Goal: Task Accomplishment & Management: Use online tool/utility

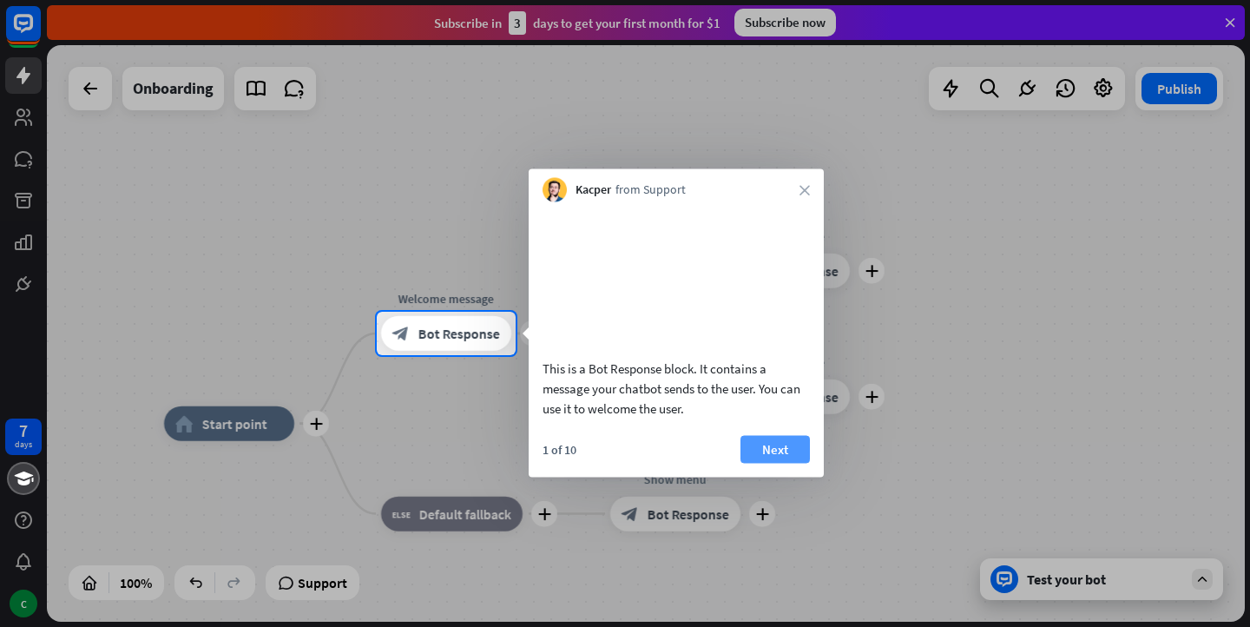
click at [791, 463] on button "Next" at bounding box center [775, 449] width 69 height 28
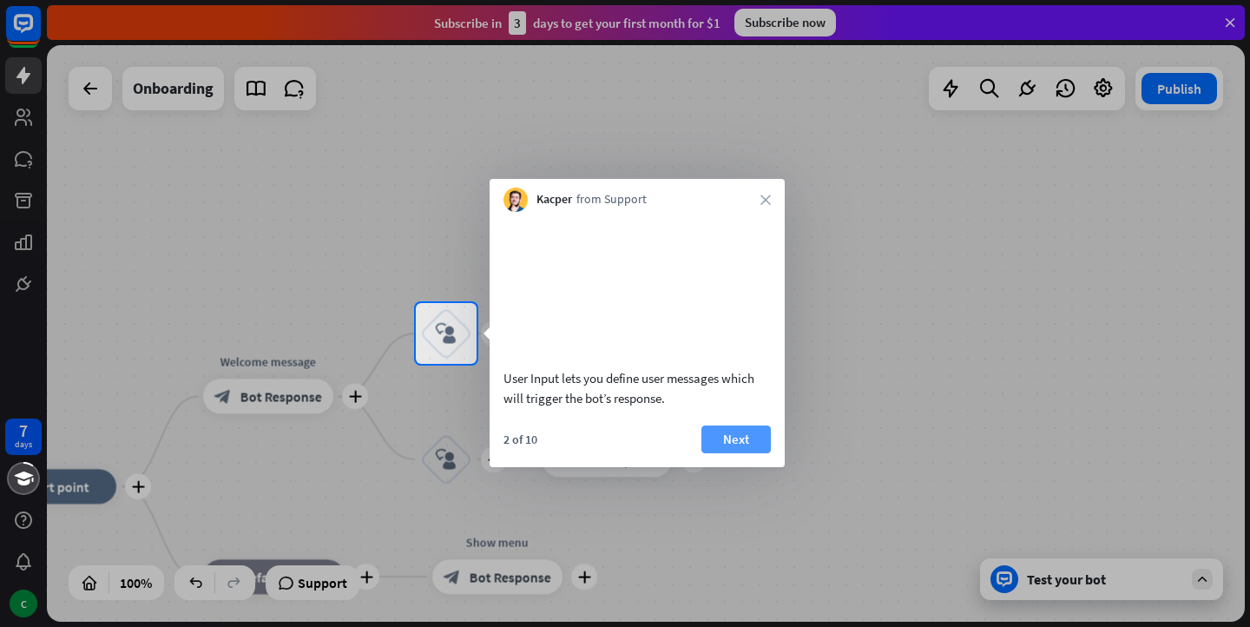
click at [738, 453] on button "Next" at bounding box center [736, 439] width 69 height 28
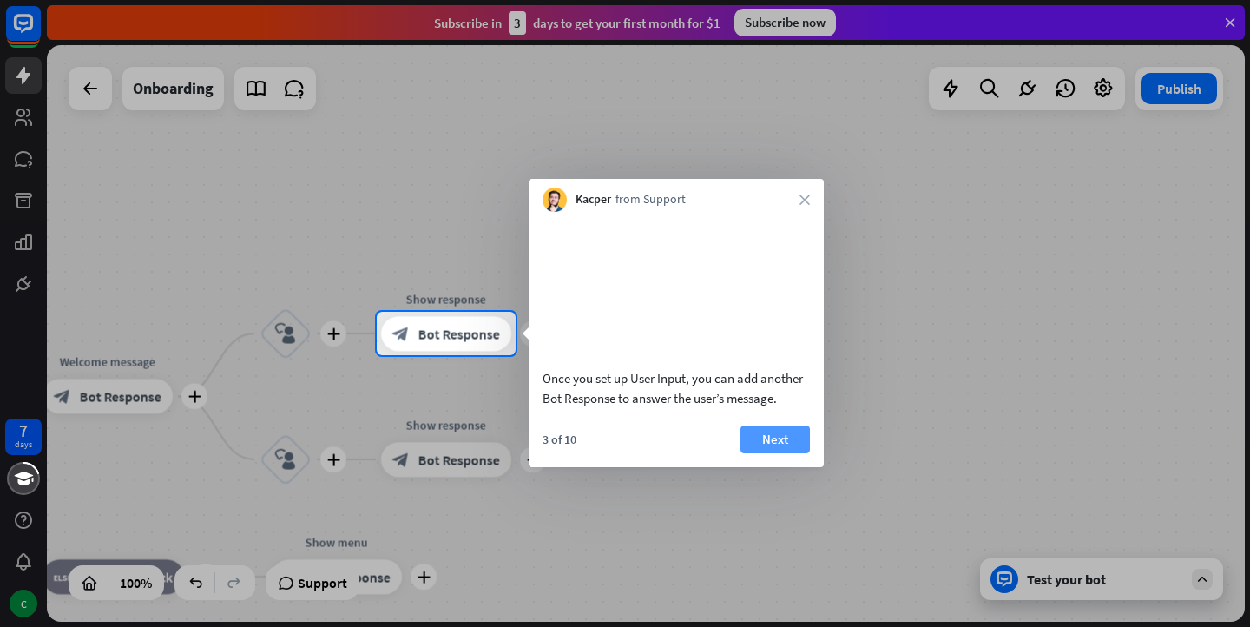
click at [763, 452] on button "Next" at bounding box center [775, 439] width 69 height 28
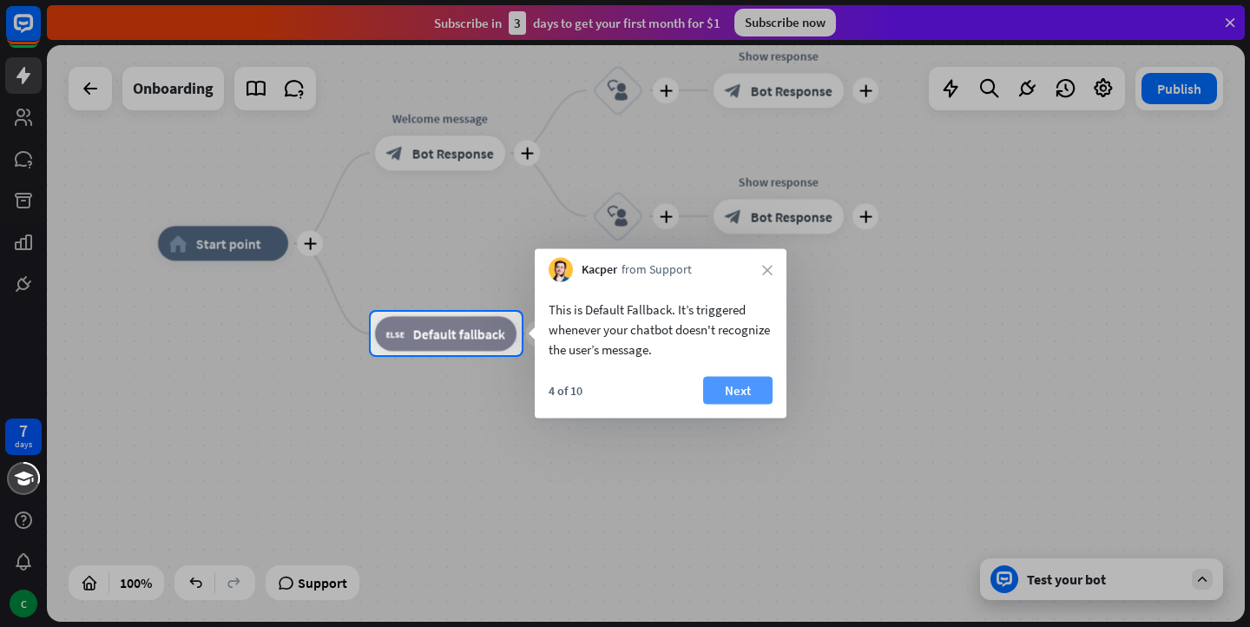
click at [753, 388] on button "Next" at bounding box center [737, 391] width 69 height 28
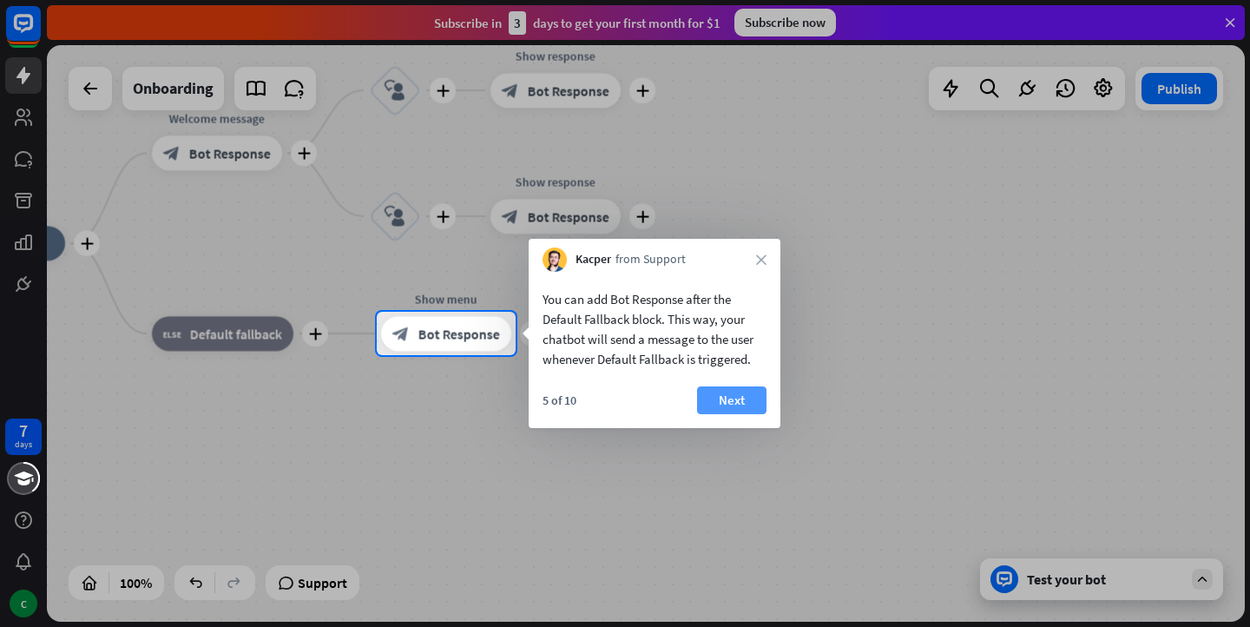
click at [751, 392] on button "Next" at bounding box center [731, 400] width 69 height 28
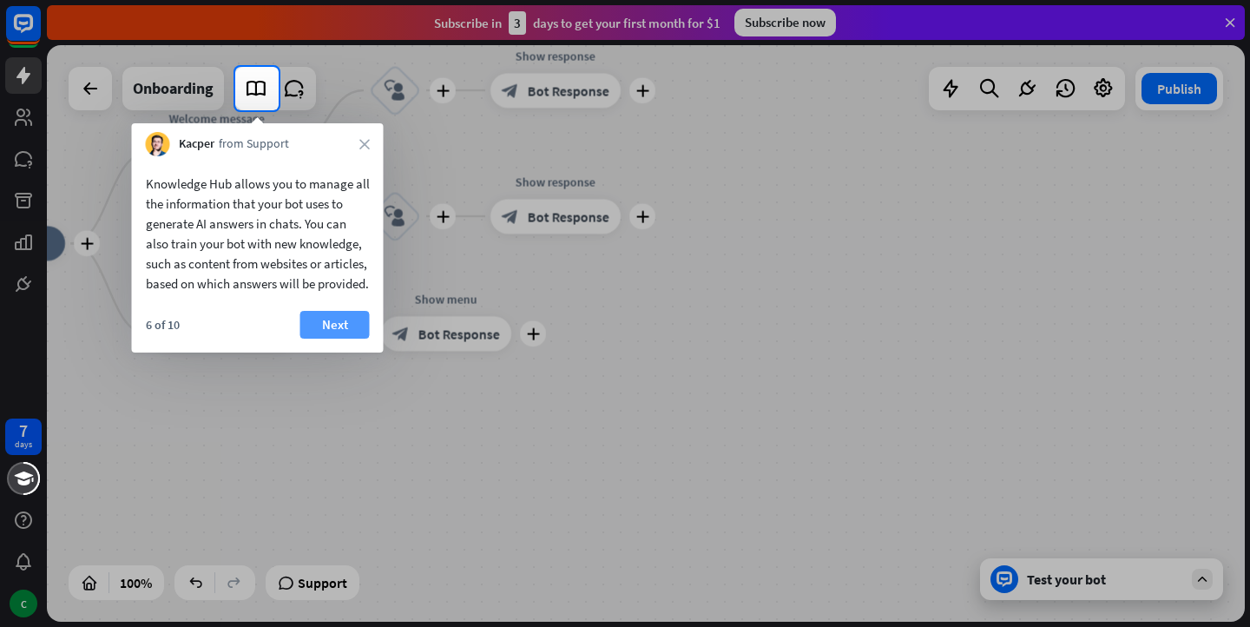
click at [328, 339] on button "Next" at bounding box center [334, 325] width 69 height 28
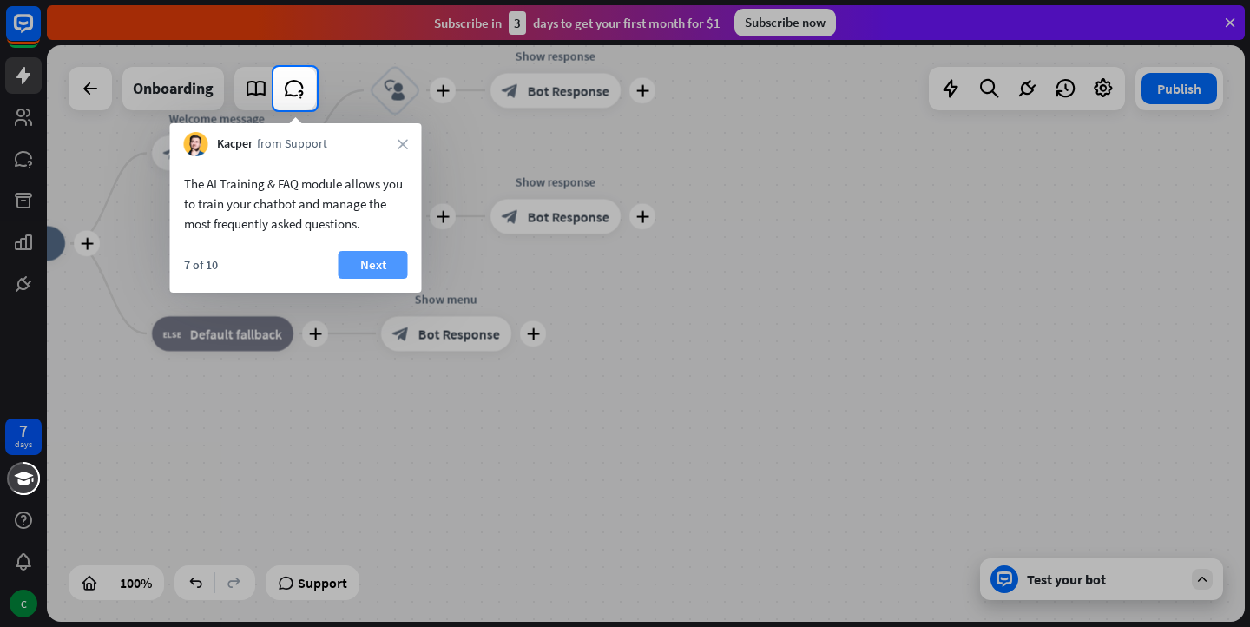
click at [386, 267] on button "Next" at bounding box center [373, 265] width 69 height 28
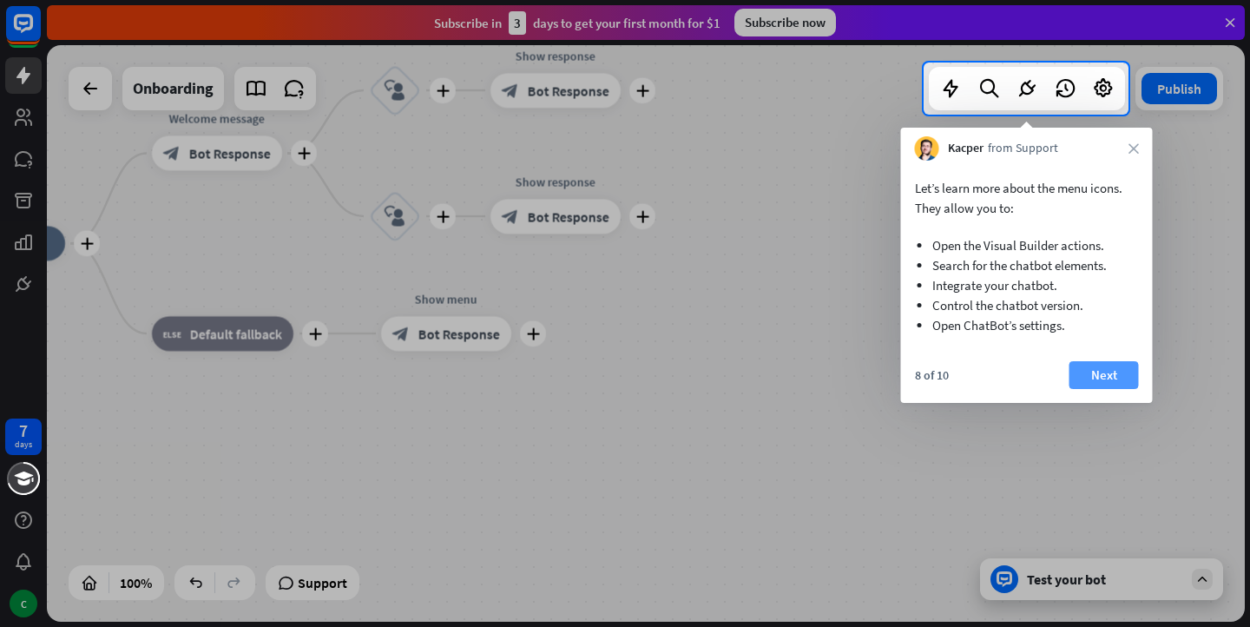
click at [1093, 364] on button "Next" at bounding box center [1104, 375] width 69 height 28
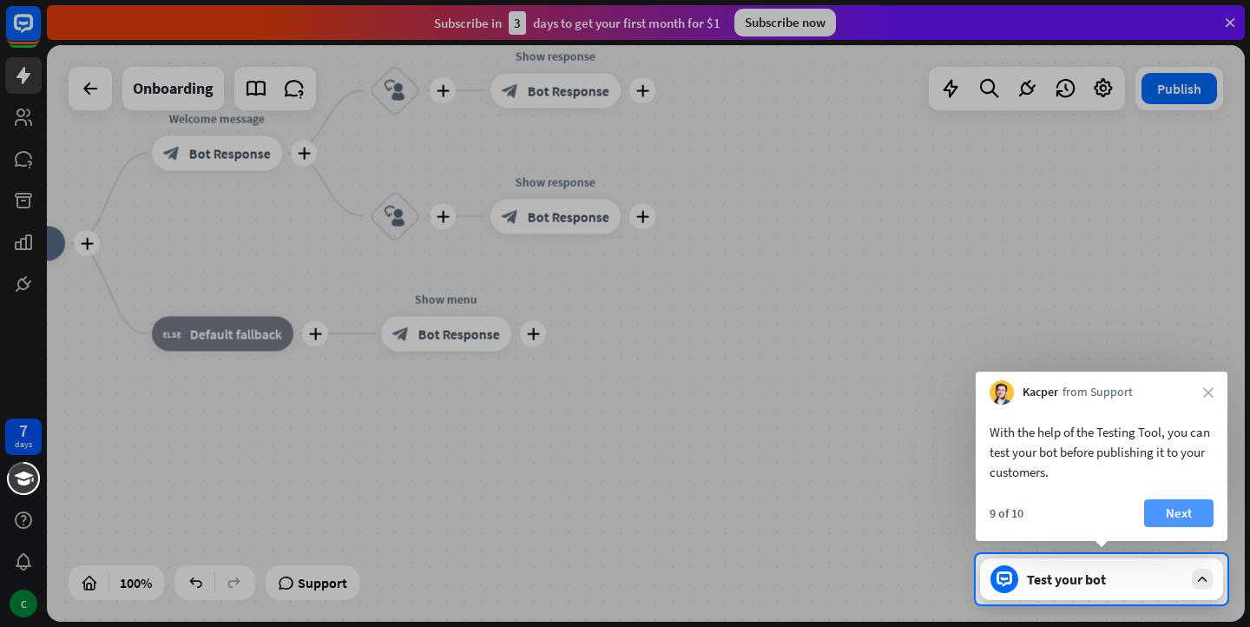
click at [1178, 510] on button "Next" at bounding box center [1179, 513] width 69 height 28
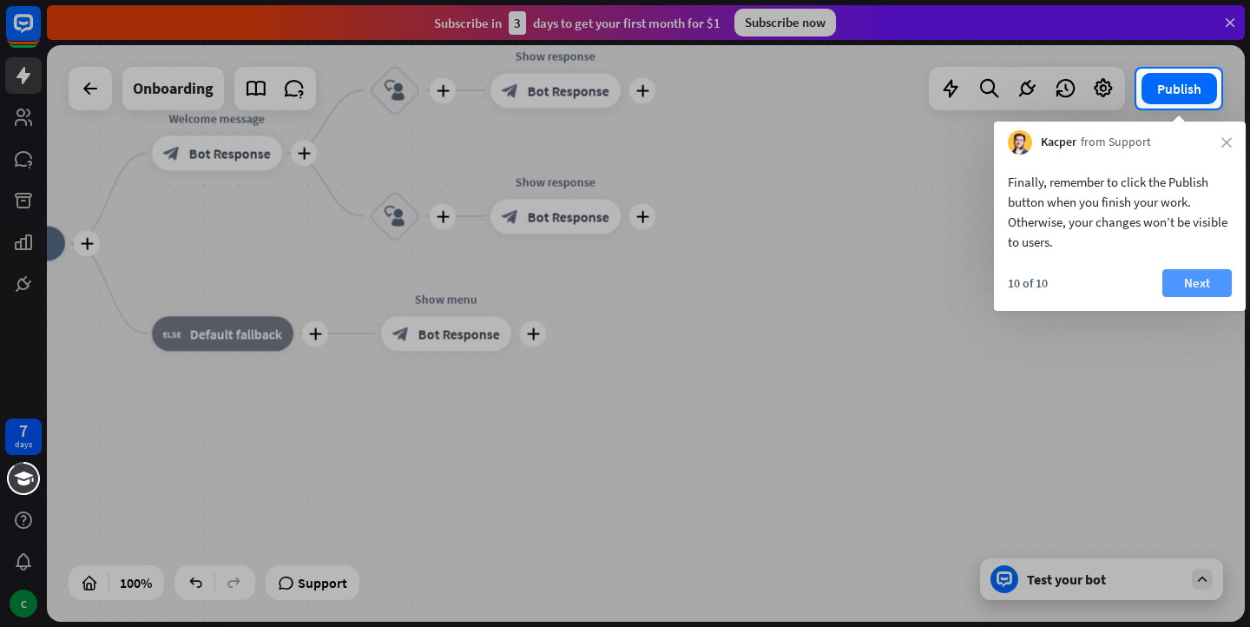
click at [1191, 285] on button "Next" at bounding box center [1197, 283] width 69 height 28
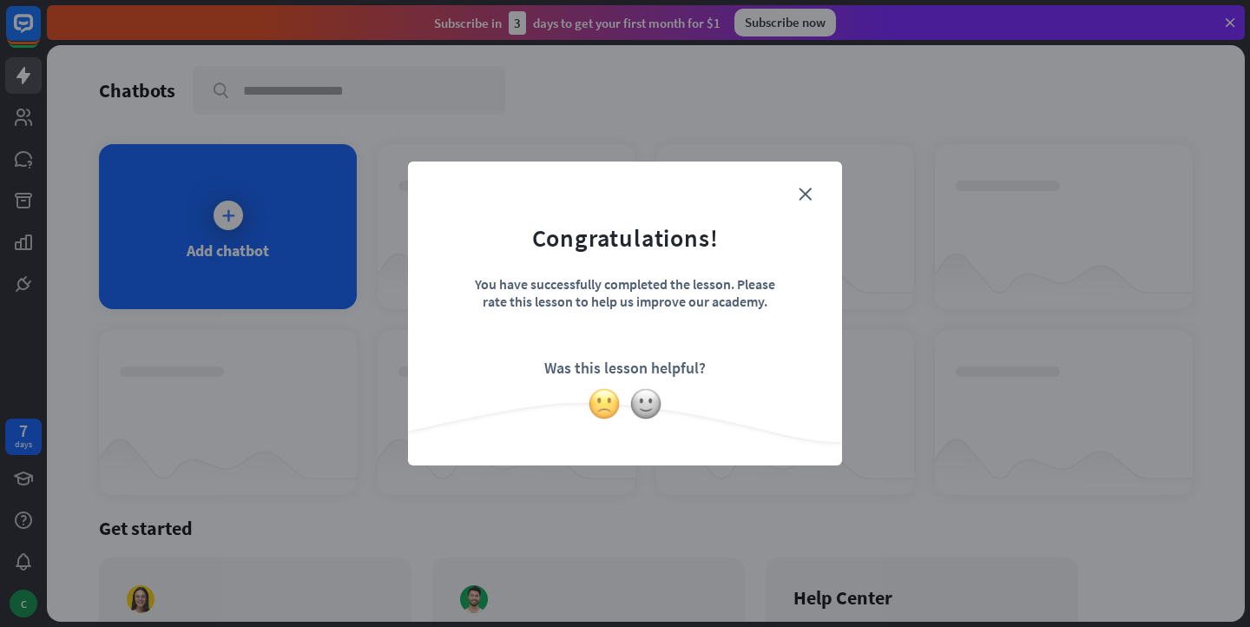
click at [603, 406] on img at bounding box center [604, 403] width 33 height 33
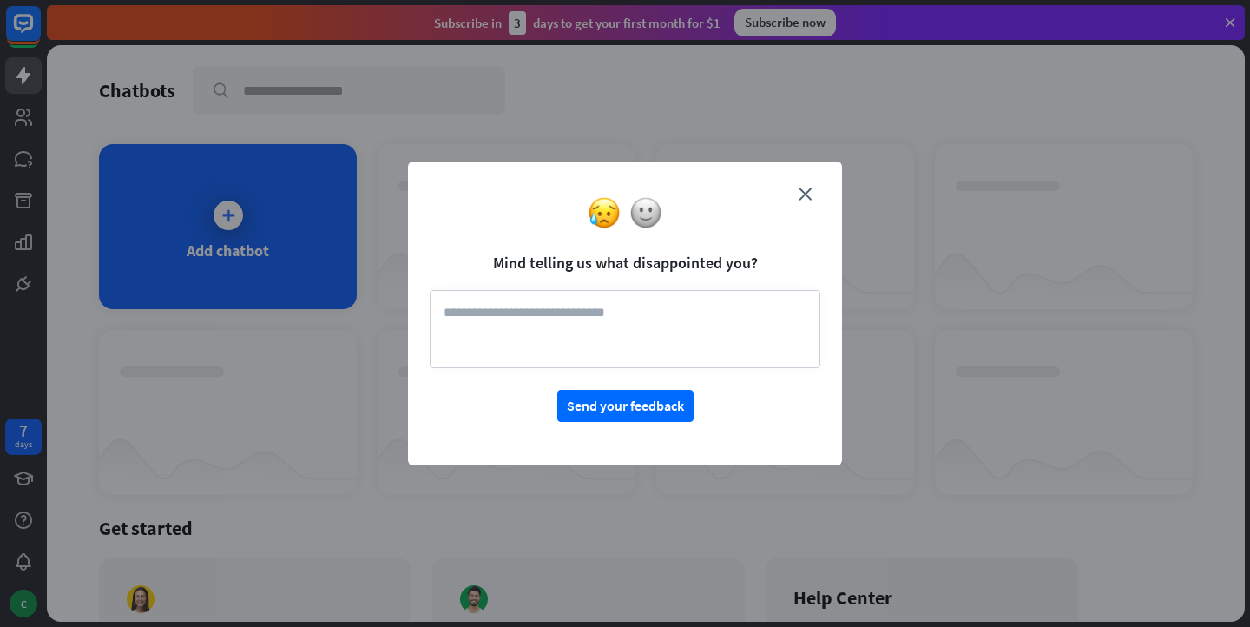
click at [527, 313] on textarea at bounding box center [625, 329] width 391 height 78
type textarea "*"
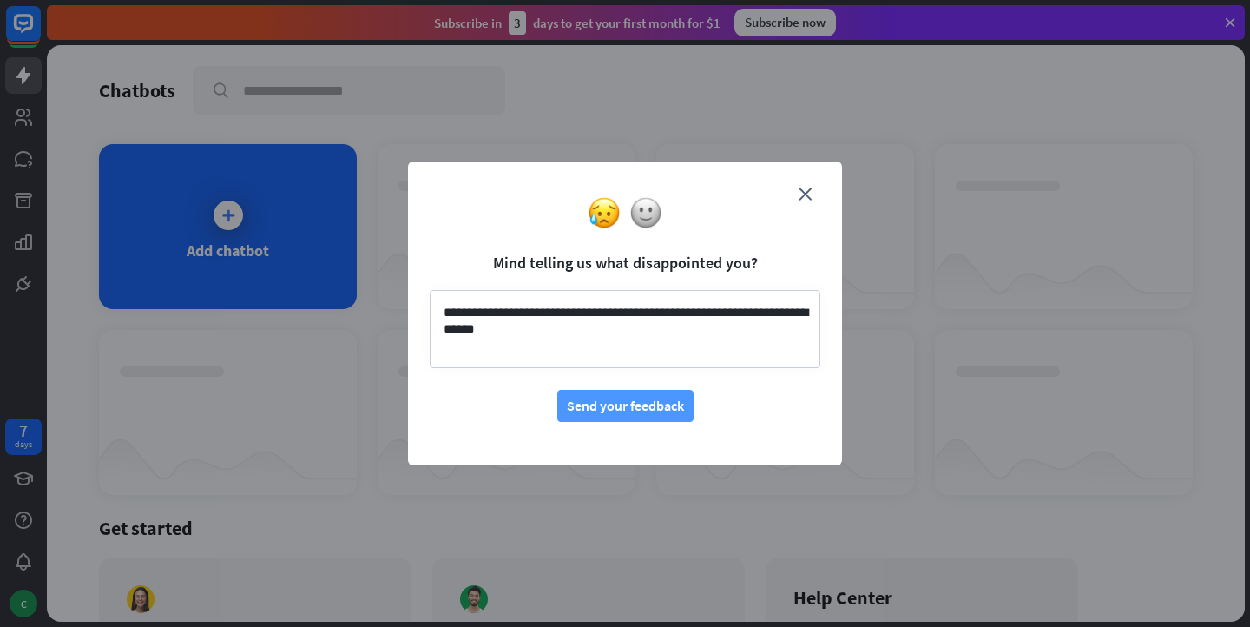
type textarea "**********"
click at [591, 401] on button "Send your feedback" at bounding box center [625, 406] width 136 height 32
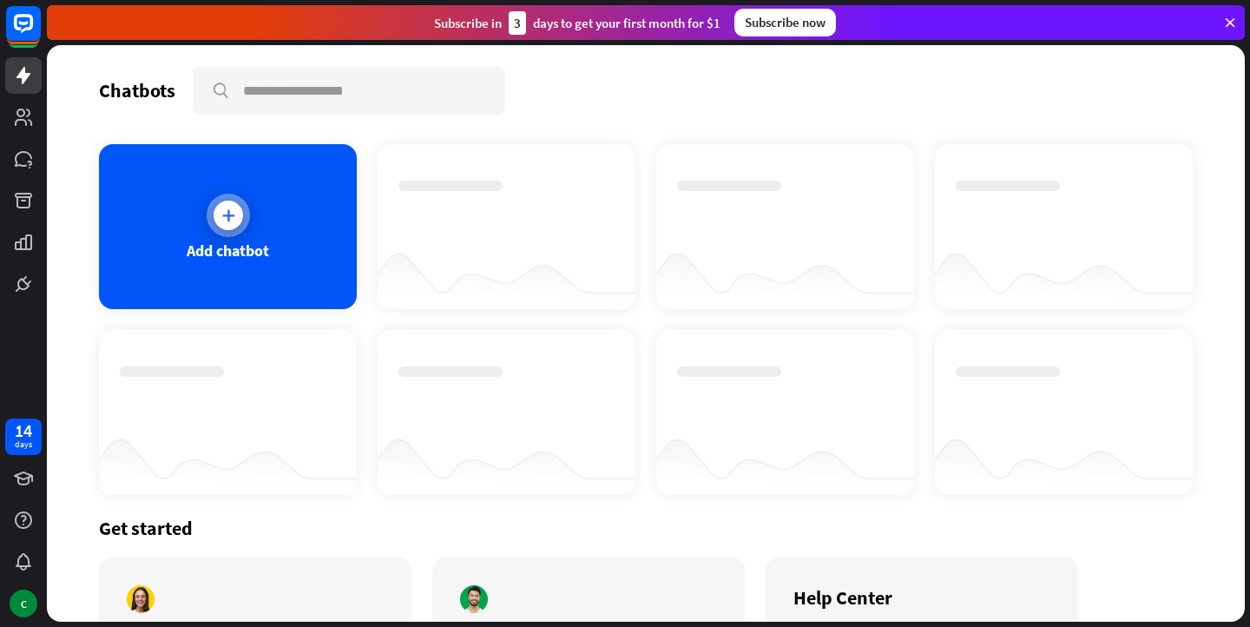
click at [227, 217] on icon at bounding box center [228, 215] width 17 height 17
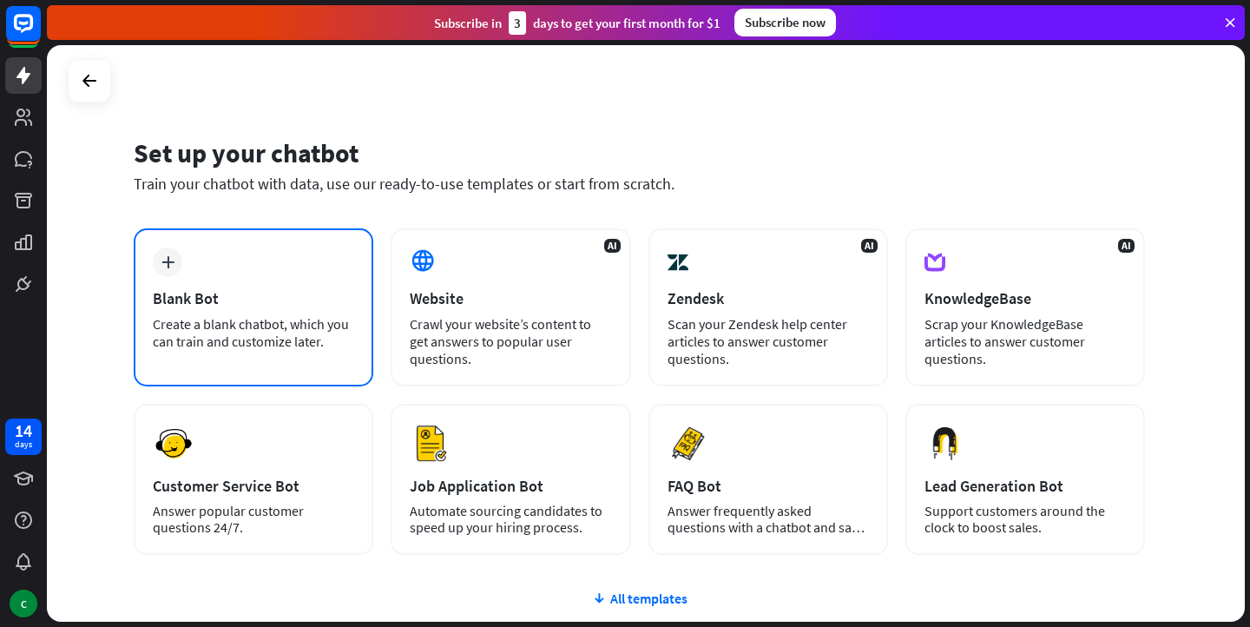
click at [256, 271] on div "plus Blank Bot Create a blank chatbot, which you can train and customize later." at bounding box center [254, 307] width 240 height 158
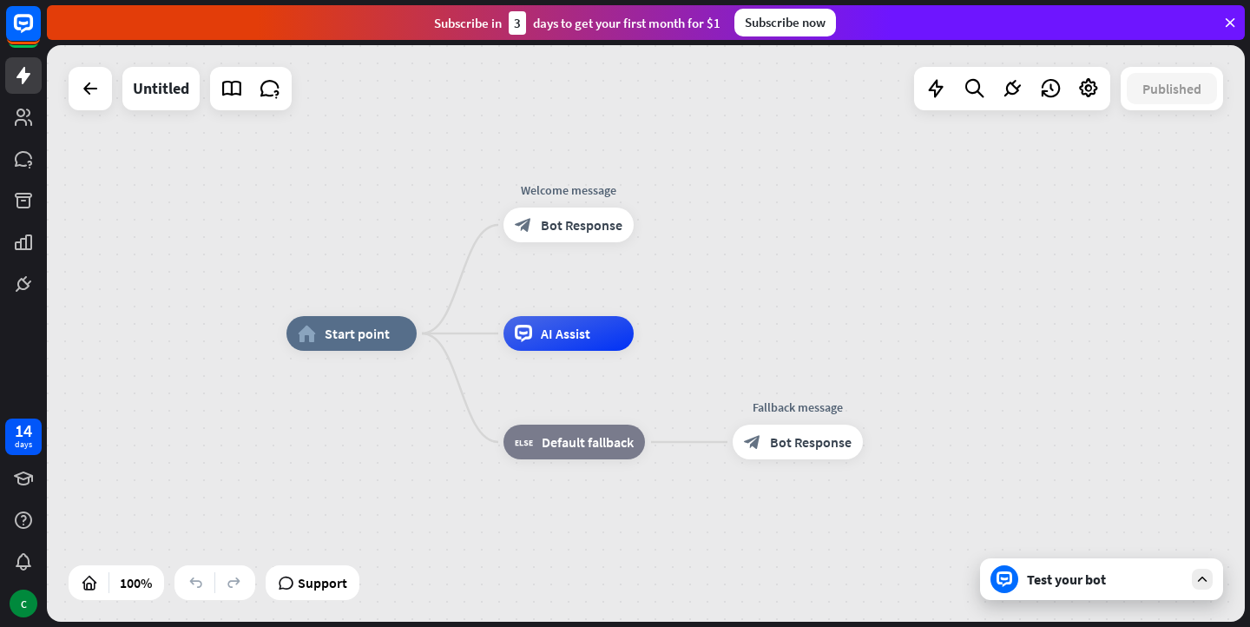
click at [1057, 584] on div "Test your bot" at bounding box center [1105, 579] width 156 height 17
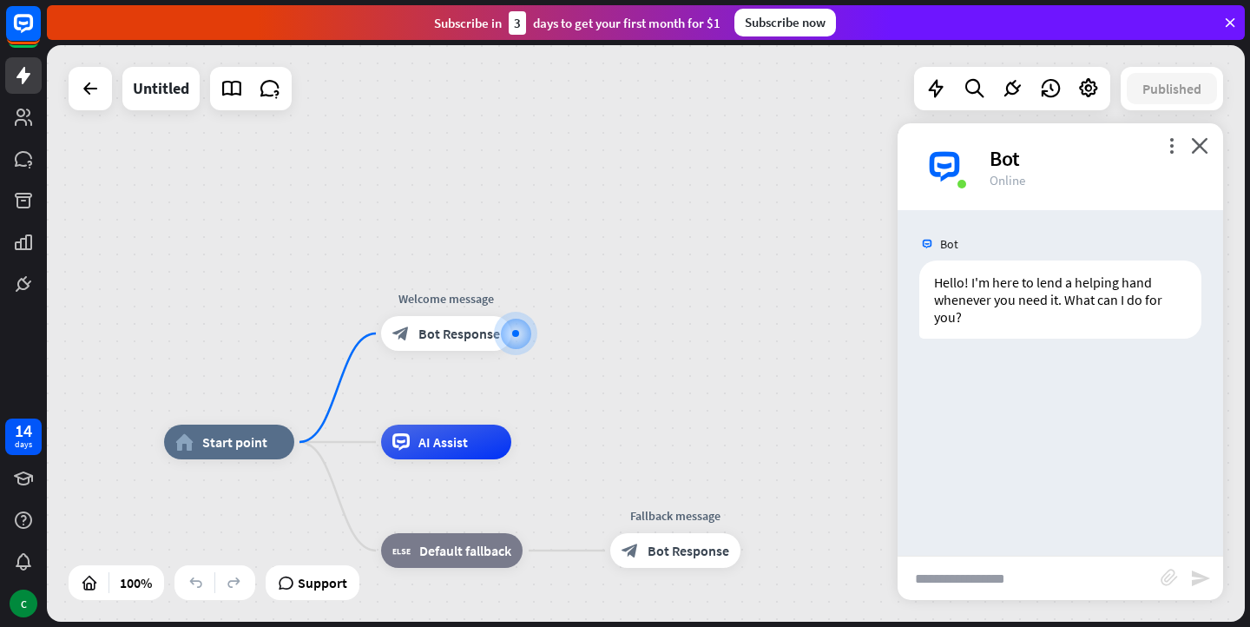
click at [1056, 584] on input "text" at bounding box center [1029, 578] width 263 height 43
type input "**********"
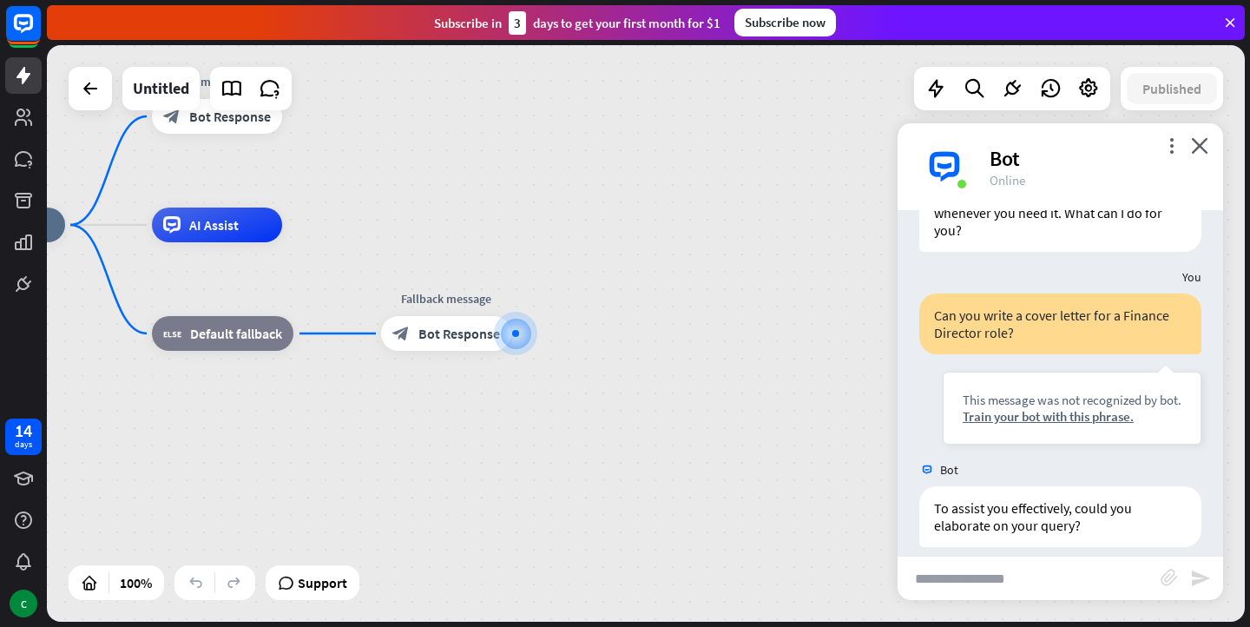
scroll to position [104, 0]
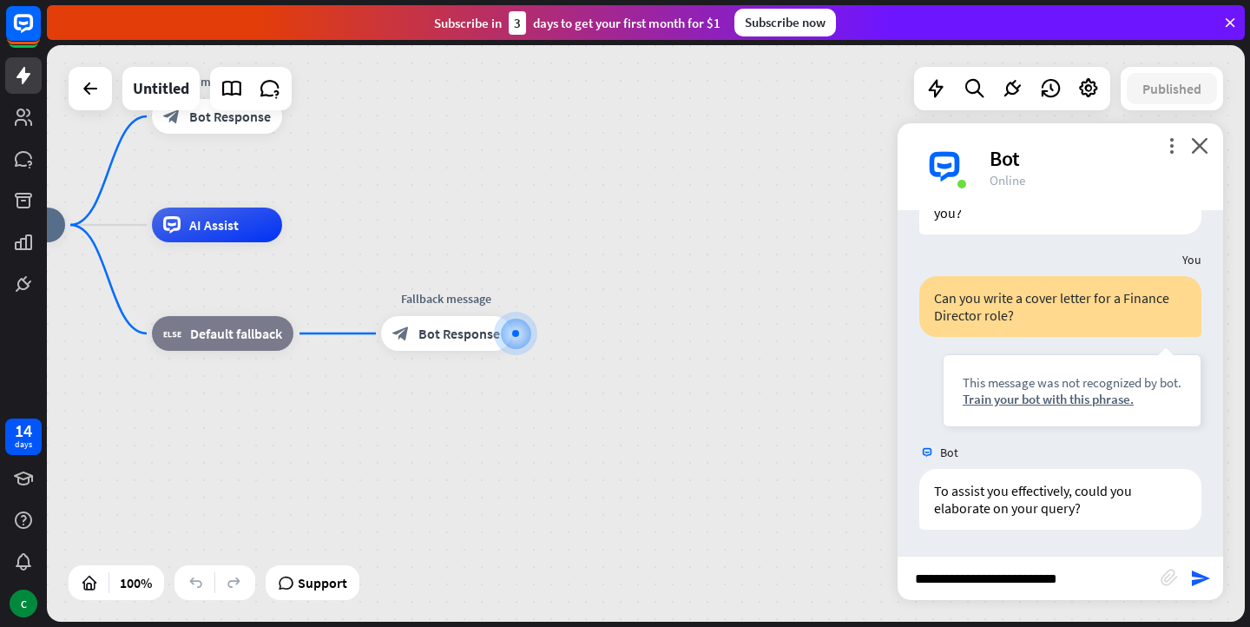
type input "**********"
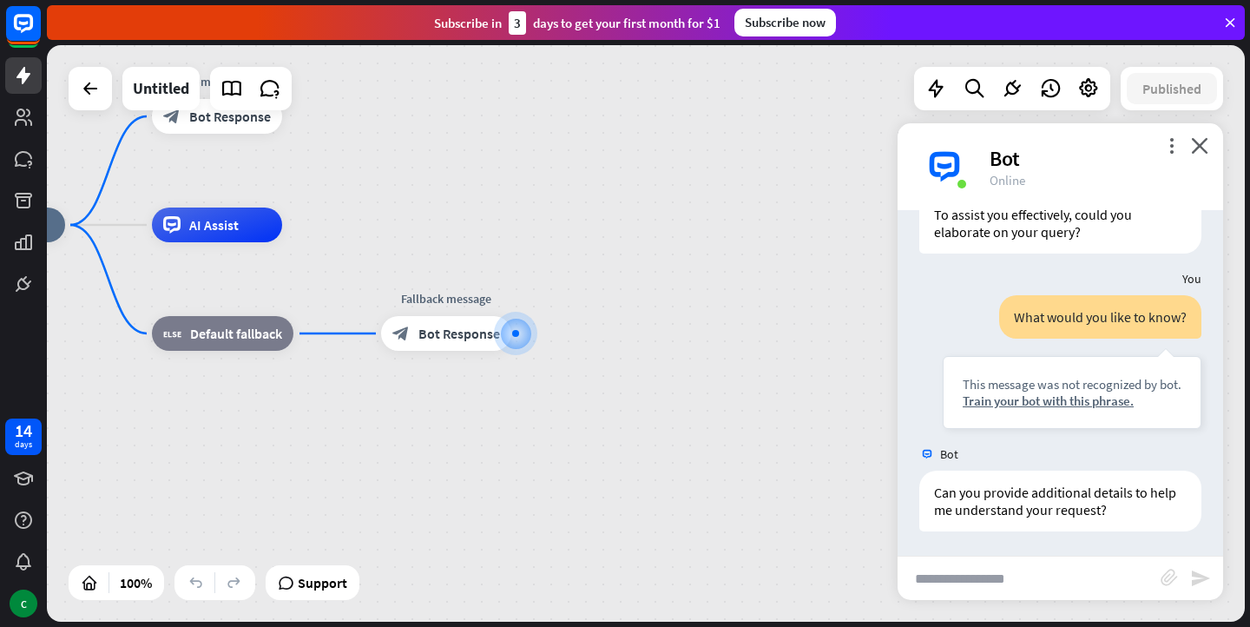
scroll to position [382, 0]
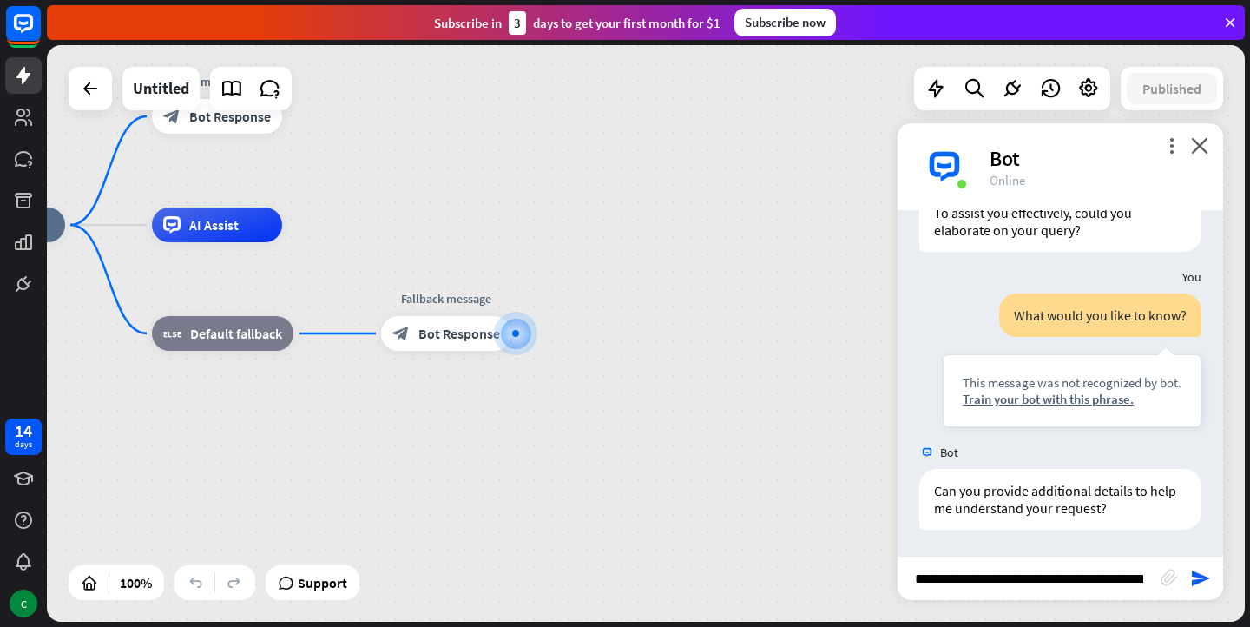
type input "**********"
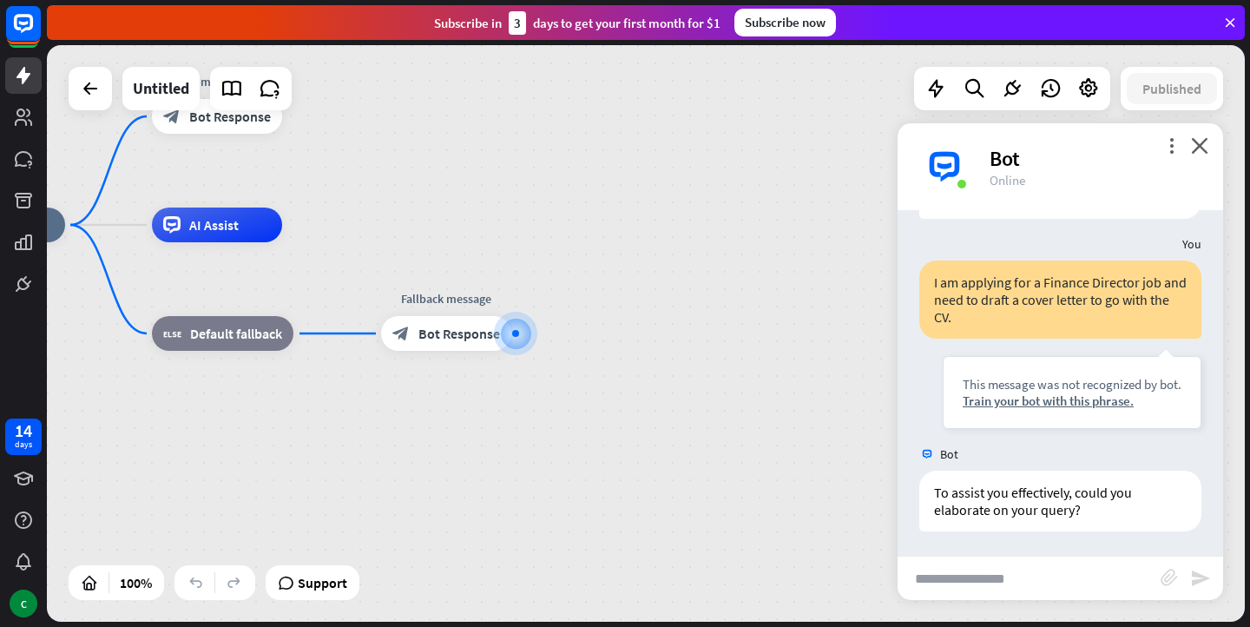
scroll to position [695, 0]
type input "**********"
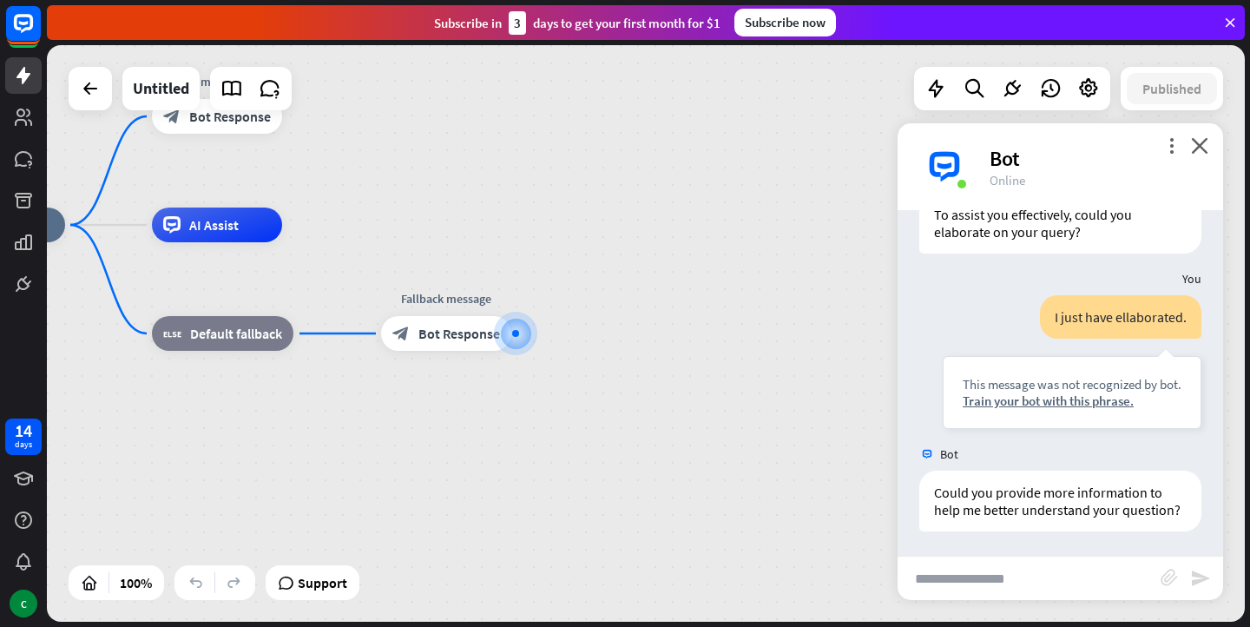
scroll to position [973, 0]
type input "**********"
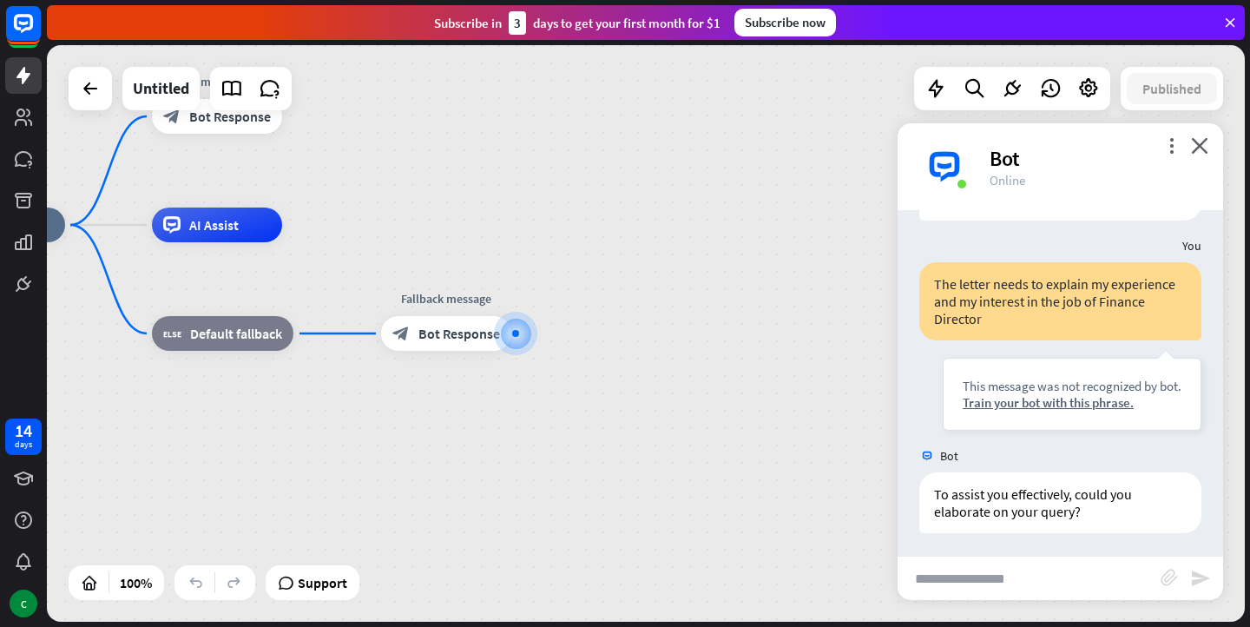
scroll to position [1285, 0]
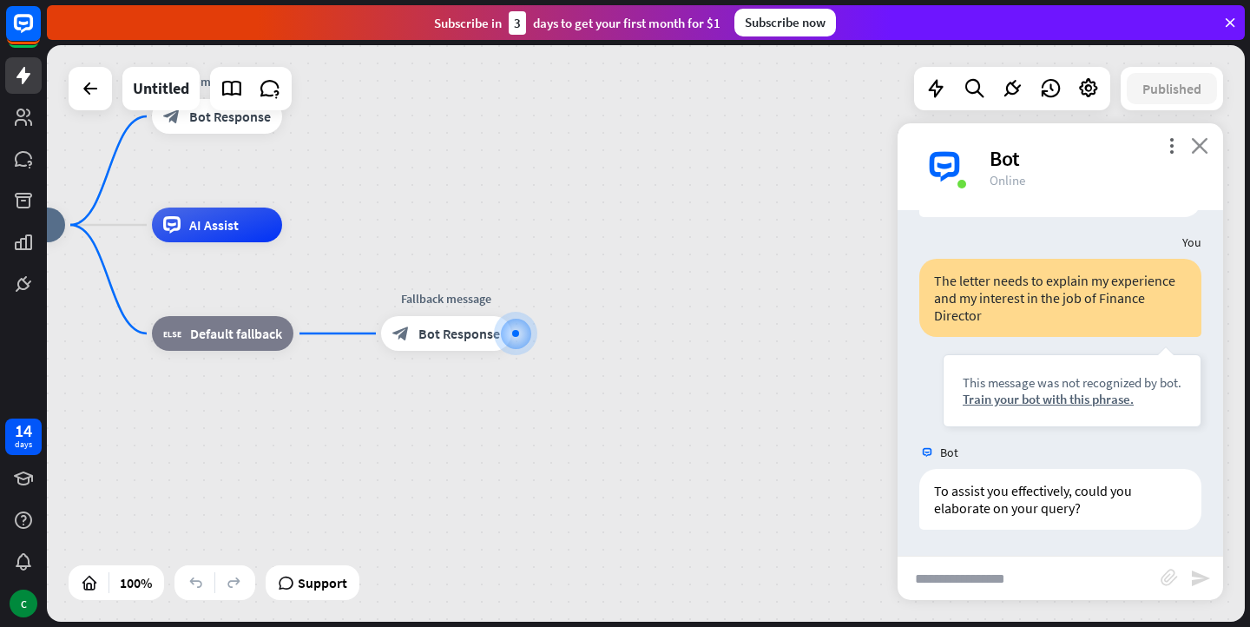
click at [1205, 151] on icon "close" at bounding box center [1199, 145] width 17 height 16
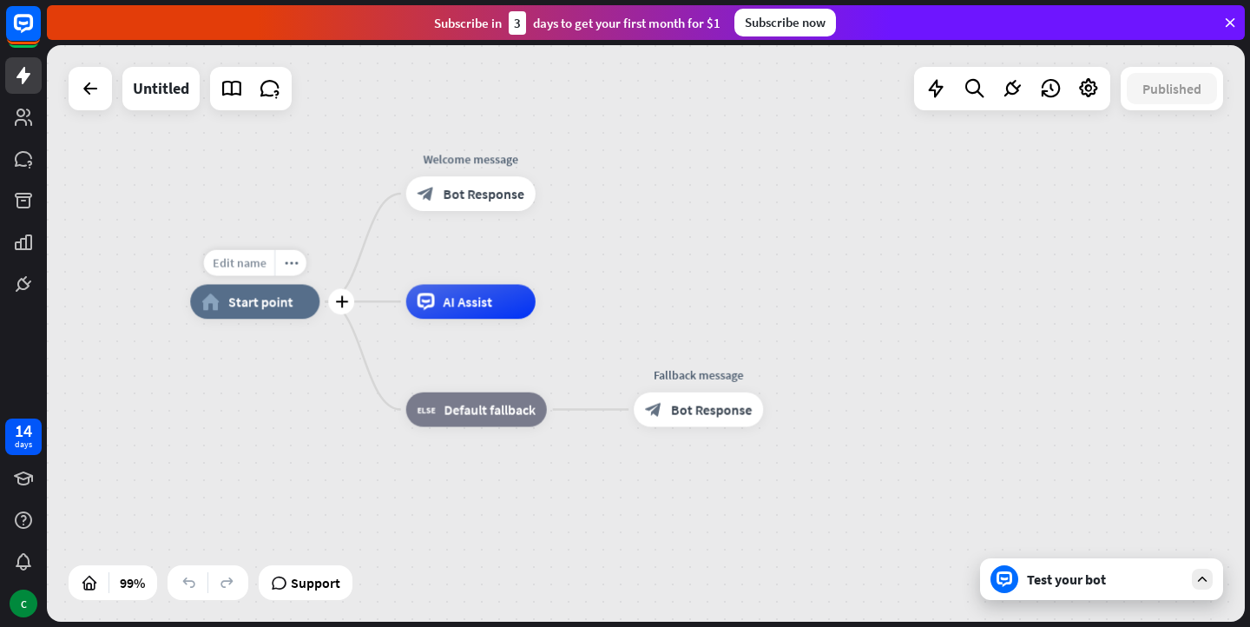
click at [253, 270] on span "Edit name" at bounding box center [240, 263] width 54 height 16
click at [462, 315] on div "AI Assist" at bounding box center [470, 301] width 129 height 35
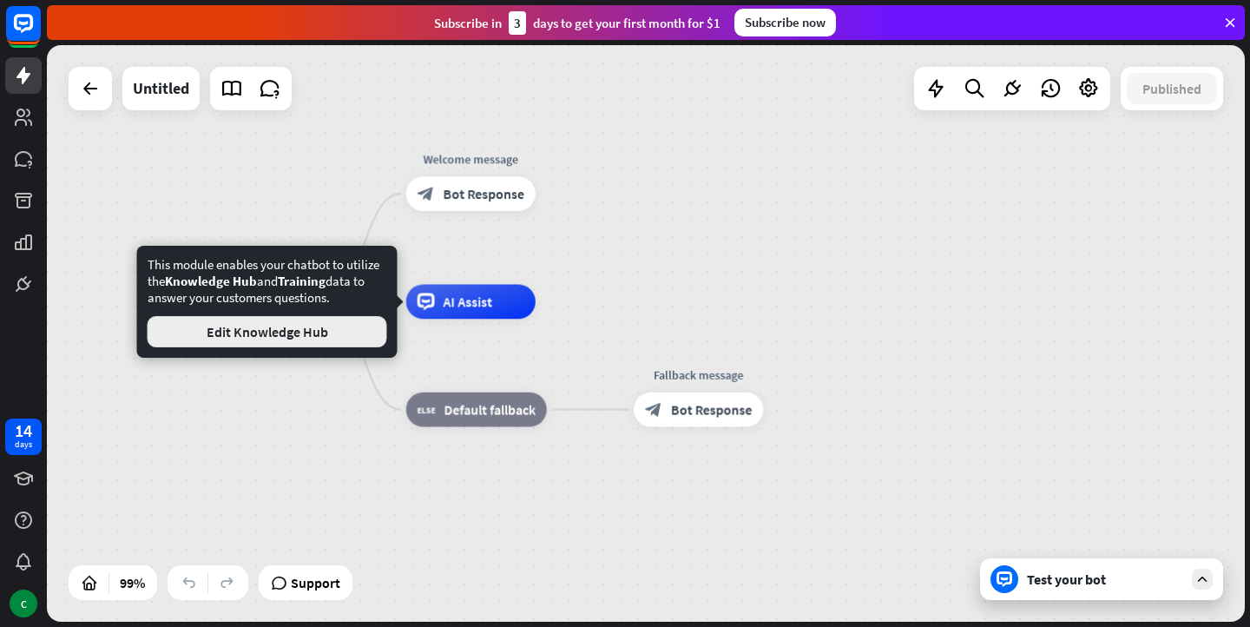
click at [315, 340] on button "Edit Knowledge Hub" at bounding box center [268, 331] width 240 height 31
